Goal: Transaction & Acquisition: Purchase product/service

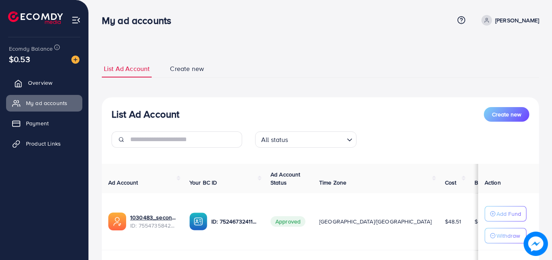
click at [32, 84] on span "Overview" at bounding box center [40, 83] width 24 height 8
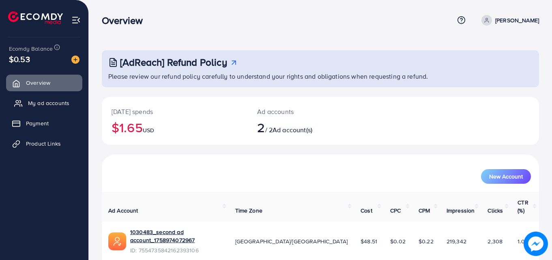
click at [34, 102] on span "My ad accounts" at bounding box center [48, 103] width 41 height 8
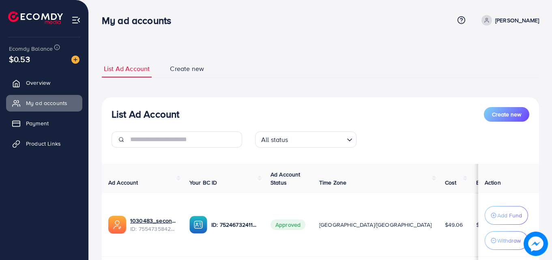
click at [76, 60] on img at bounding box center [75, 60] width 8 height 8
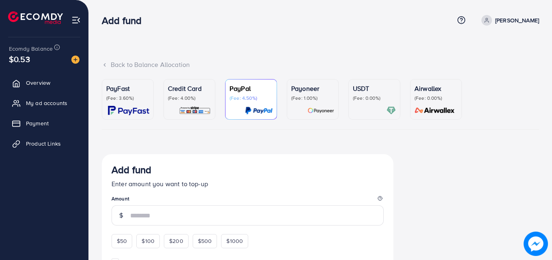
click at [362, 112] on div at bounding box center [374, 110] width 43 height 9
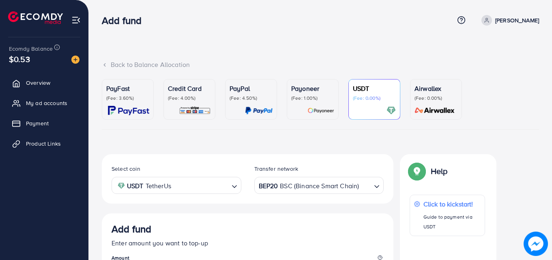
scroll to position [122, 0]
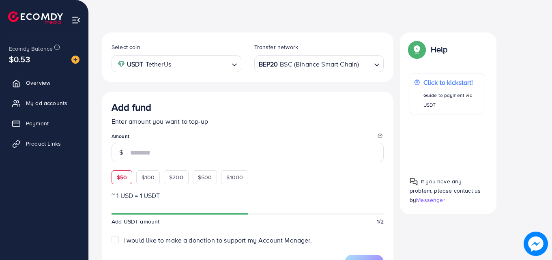
click at [120, 176] on span "$50" at bounding box center [122, 177] width 10 height 8
type input "**"
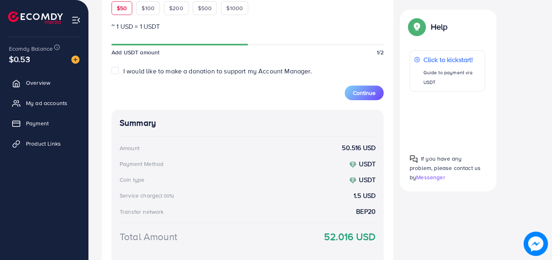
scroll to position [353, 0]
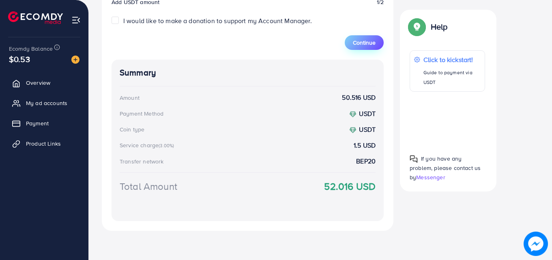
click at [362, 47] on button "Continue" at bounding box center [364, 42] width 39 height 15
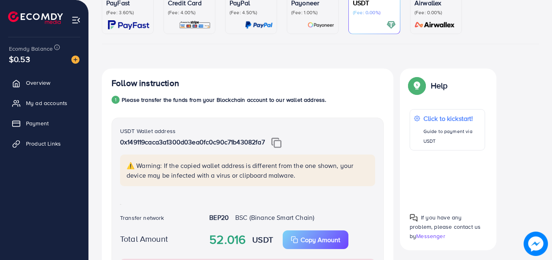
scroll to position [80, 0]
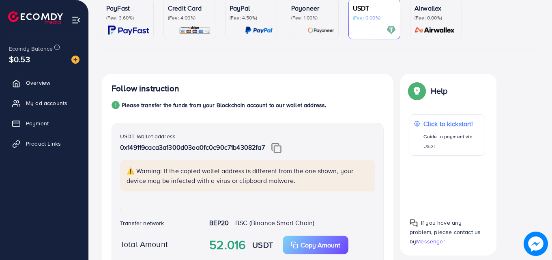
click at [380, 27] on div at bounding box center [374, 30] width 43 height 9
click at [302, 24] on div "Payoneer (Fee: 1.00%)" at bounding box center [312, 19] width 43 height 32
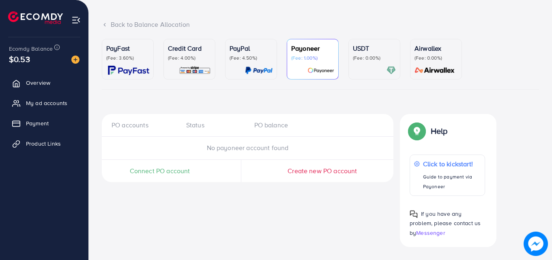
click at [361, 51] on p "USDT" at bounding box center [374, 48] width 43 height 10
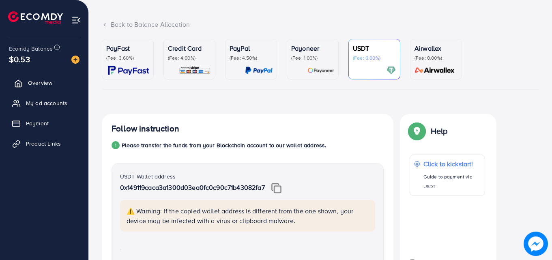
click at [46, 85] on span "Overview" at bounding box center [40, 83] width 24 height 8
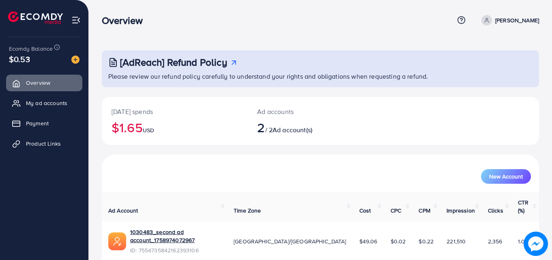
click at [75, 60] on img at bounding box center [75, 60] width 8 height 8
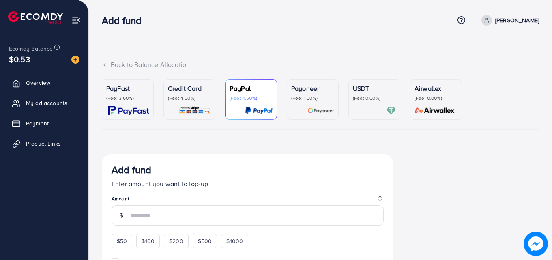
click at [364, 98] on p "(Fee: 0.00%)" at bounding box center [374, 98] width 43 height 6
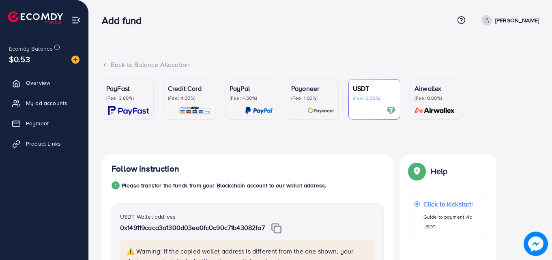
scroll to position [251, 0]
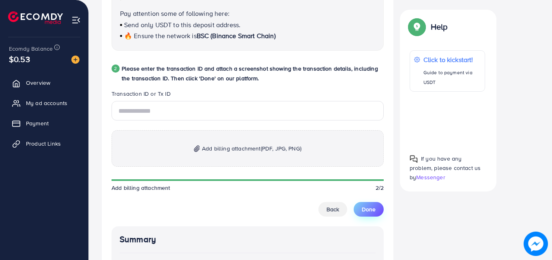
scroll to position [411, 0]
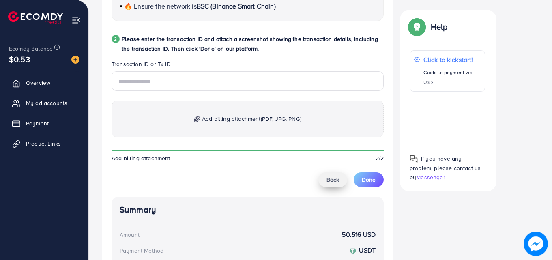
click at [330, 180] on span "Back" at bounding box center [332, 180] width 13 height 8
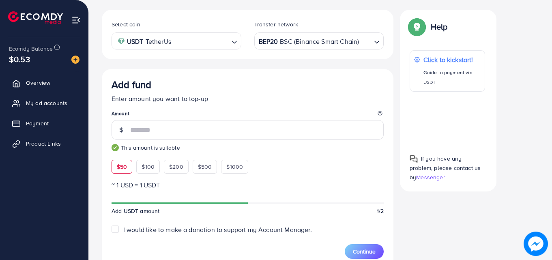
scroll to position [128, 0]
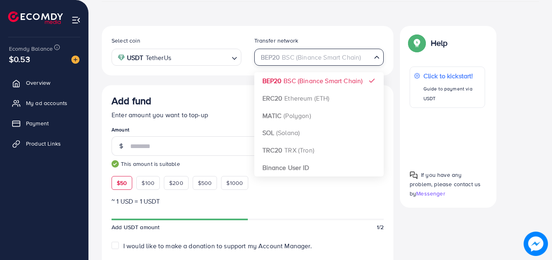
click at [343, 60] on div "BEP20 BSC (Binance Smart Chain)" at bounding box center [314, 56] width 115 height 14
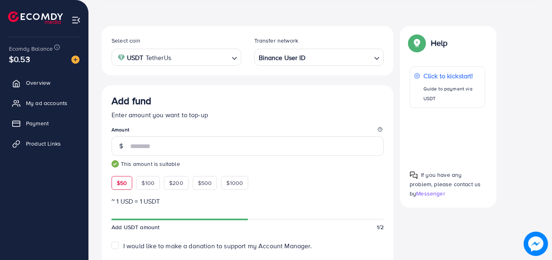
click at [297, 167] on div "Select coin USDT TetherUs Loading... Transfer network Binance User ID Loading..…" at bounding box center [247, 241] width 291 height 431
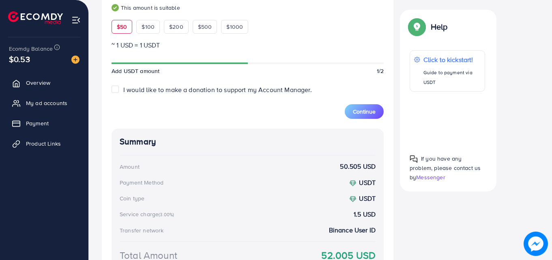
scroll to position [353, 0]
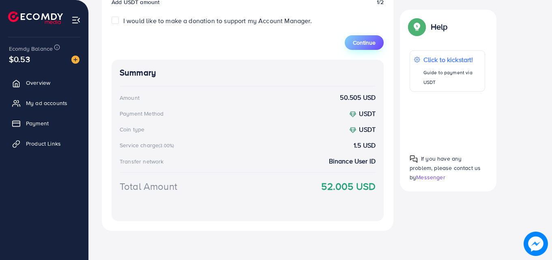
click at [362, 47] on button "Continue" at bounding box center [364, 42] width 39 height 15
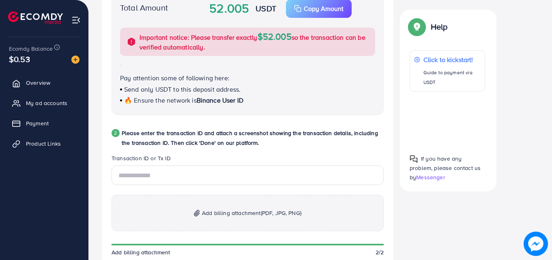
scroll to position [329, 0]
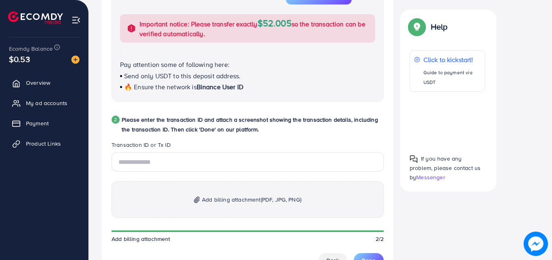
drag, startPoint x: 327, startPoint y: 162, endPoint x: 324, endPoint y: 174, distance: 12.5
click at [324, 174] on div "Add billing attachment (PDF, JPG, PNG) Add billing attachment 2/2 Back Done" at bounding box center [247, 209] width 272 height 115
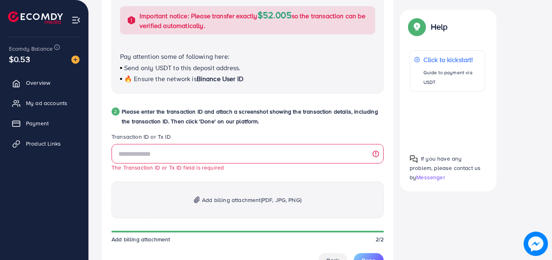
scroll to position [334, 0]
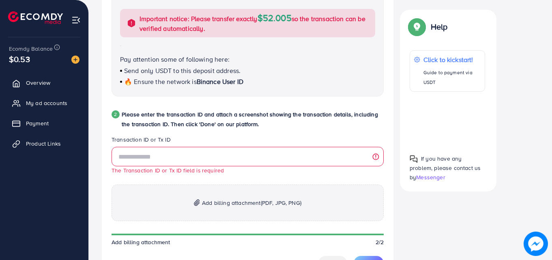
click at [331, 131] on div "2 Please enter the transaction ID and attach a screenshot showing the transacti…" at bounding box center [247, 122] width 272 height 26
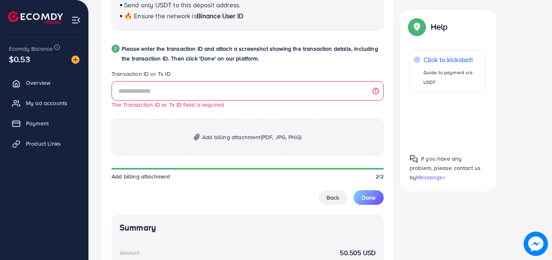
scroll to position [431, 0]
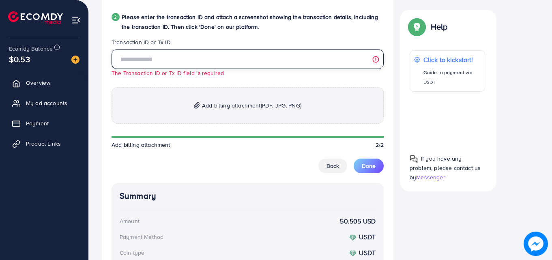
click at [203, 63] on input "text" at bounding box center [247, 58] width 272 height 19
paste input "**********"
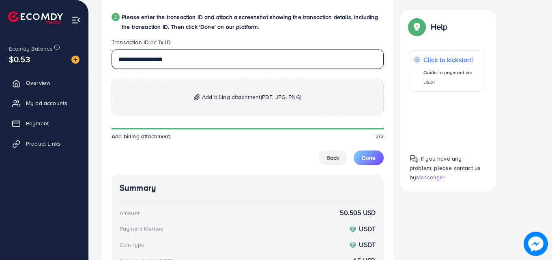
type input "**********"
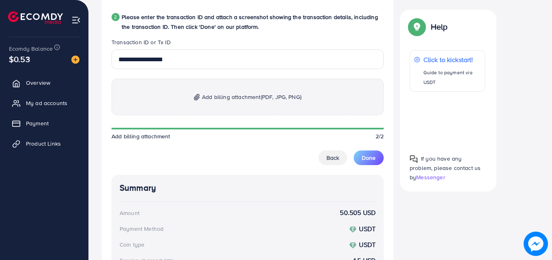
click at [245, 41] on legend "Transaction ID or Tx ID" at bounding box center [247, 43] width 272 height 11
click at [236, 92] on span "Add billing attachment (PDF, JPG, PNG)" at bounding box center [251, 97] width 99 height 10
click at [240, 90] on p "Add billing attachment (PDF, JPG, PNG)" at bounding box center [247, 97] width 272 height 36
click at [224, 107] on p "Add billing attachment (PDF, JPG, PNG)" at bounding box center [247, 97] width 272 height 36
click at [253, 107] on p "Add billing attachment (PDF, JPG, PNG)" at bounding box center [247, 97] width 272 height 36
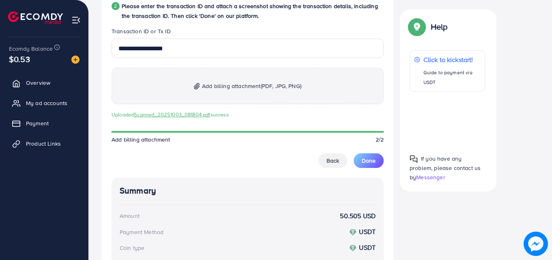
scroll to position [561, 0]
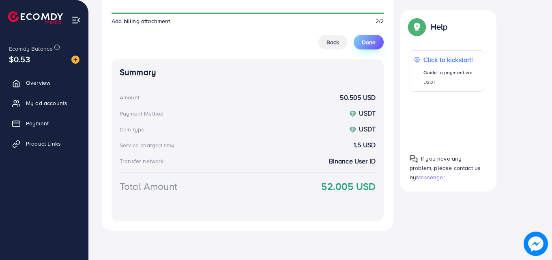
click at [367, 44] on span "Done" at bounding box center [369, 42] width 14 height 8
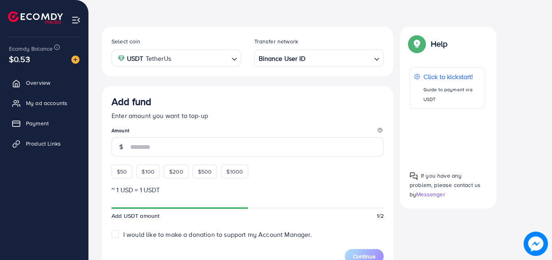
scroll to position [119, 0]
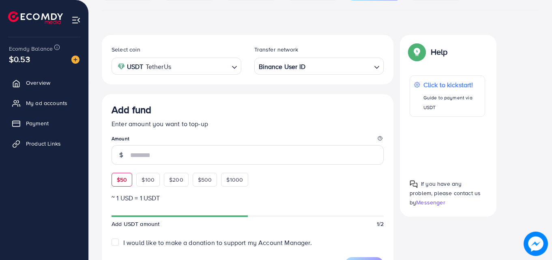
click at [126, 178] on div "Add fund Enter amount you want to top-up Amount $50 $100 $200 $500 $1000" at bounding box center [247, 145] width 272 height 83
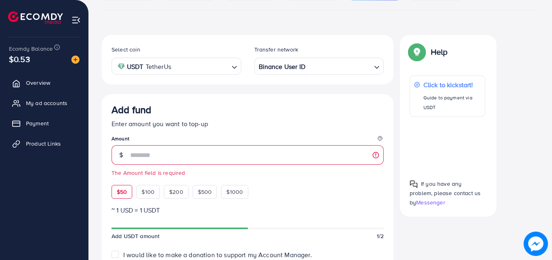
click at [121, 193] on span "$50" at bounding box center [122, 192] width 10 height 8
type input "**"
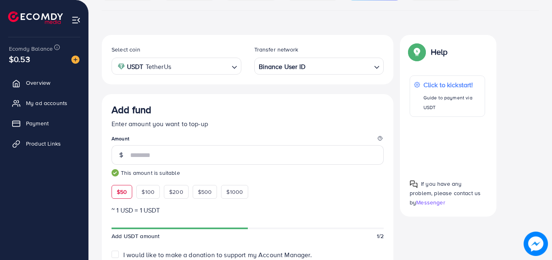
scroll to position [353, 0]
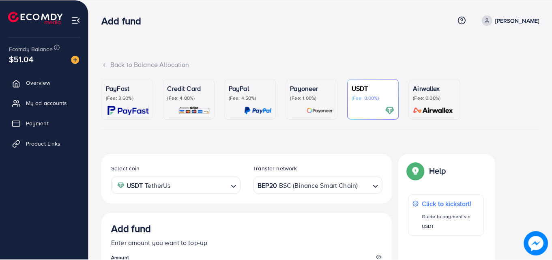
scroll to position [144, 0]
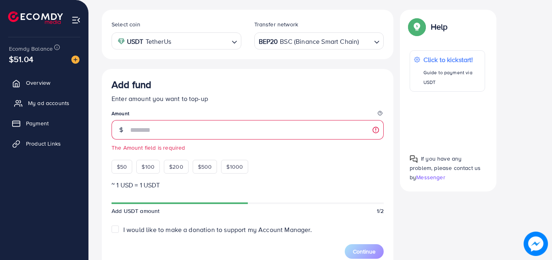
click at [36, 105] on span "My ad accounts" at bounding box center [48, 103] width 41 height 8
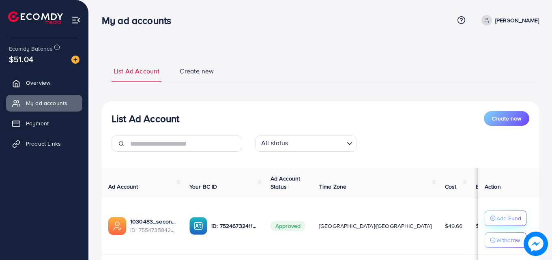
click at [497, 218] on p "Add Fund" at bounding box center [508, 218] width 25 height 10
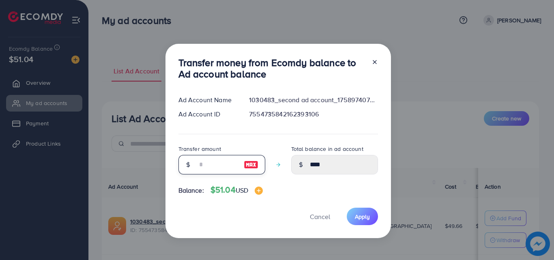
click at [198, 165] on input "number" at bounding box center [217, 164] width 41 height 19
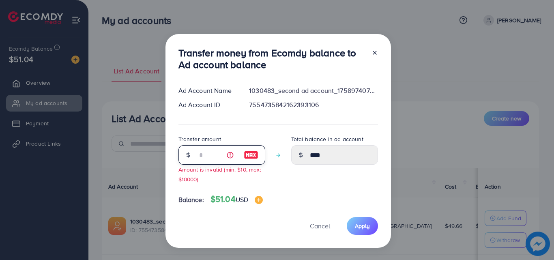
type input "**"
type input "*****"
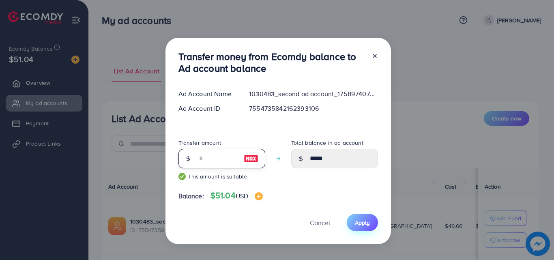
type input "**"
click at [357, 225] on span "Apply" at bounding box center [362, 222] width 15 height 8
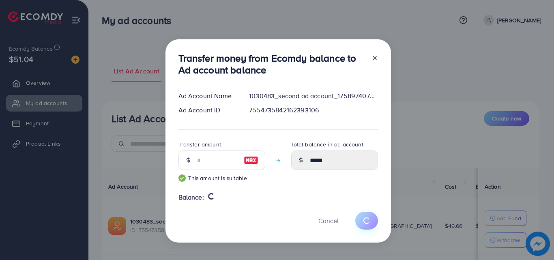
type input "****"
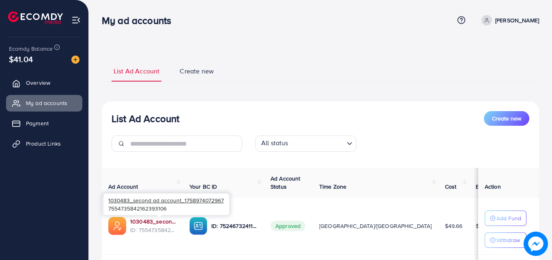
click at [156, 222] on link "1030483_second ad account_1758974072967" at bounding box center [153, 221] width 46 height 8
